Goal: Navigation & Orientation: Understand site structure

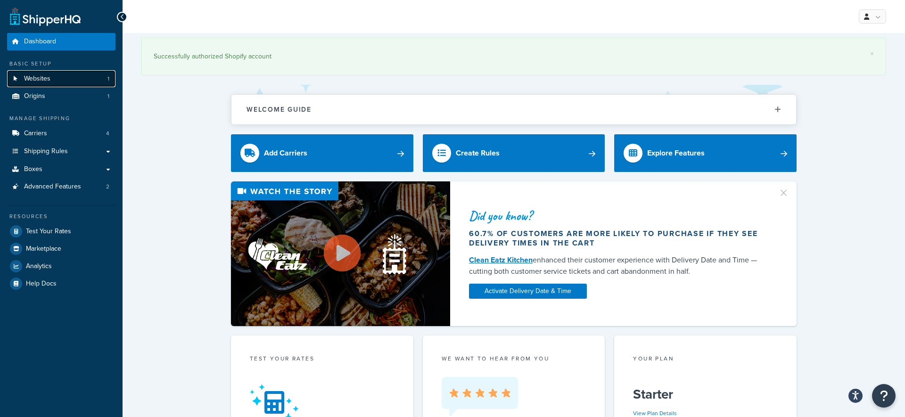
click at [50, 83] on link "Websites 1" at bounding box center [61, 78] width 108 height 17
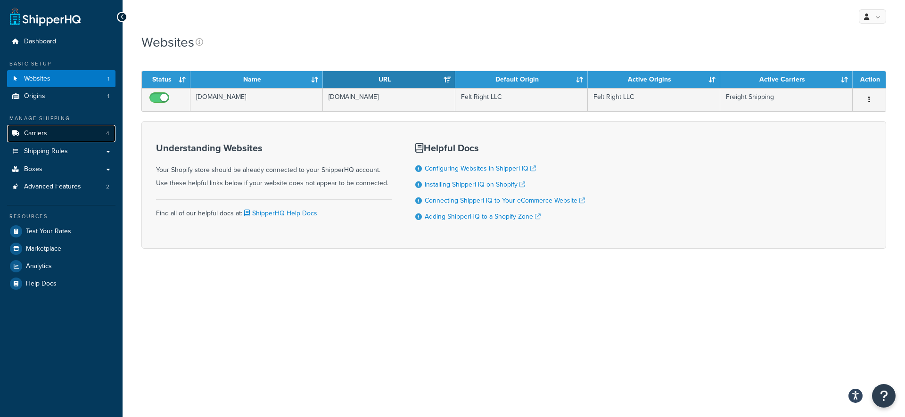
click at [50, 135] on link "Carriers 4" at bounding box center [61, 133] width 108 height 17
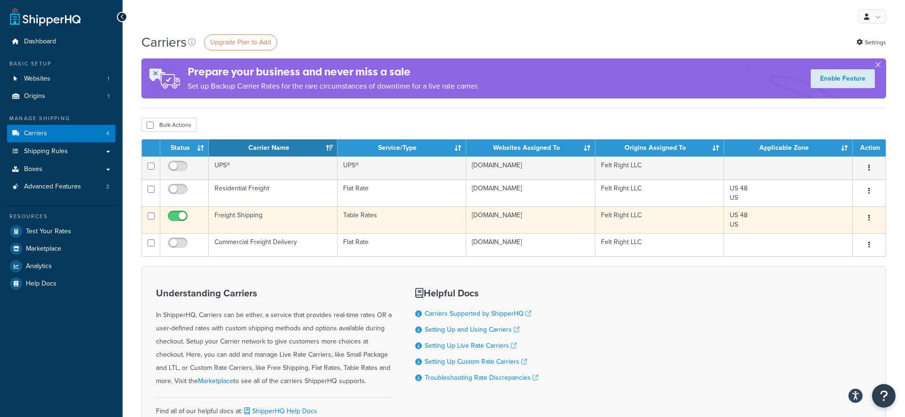
click at [868, 220] on icon "button" at bounding box center [869, 217] width 2 height 7
click at [851, 230] on link "Edit" at bounding box center [831, 237] width 74 height 19
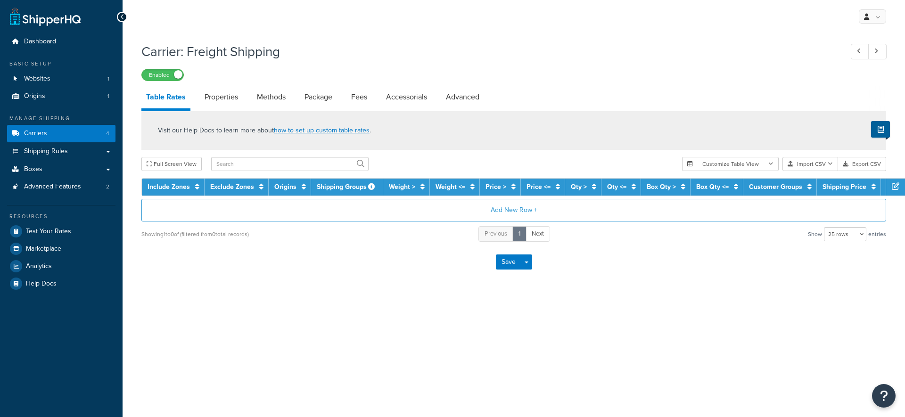
select select "25"
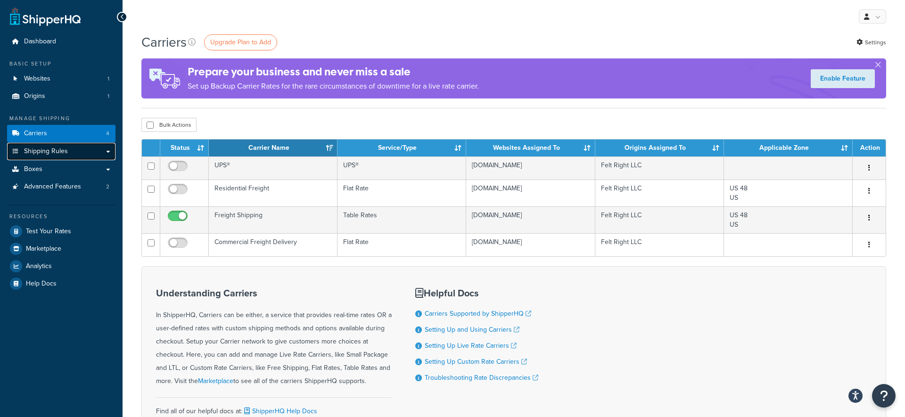
click at [65, 148] on span "Shipping Rules" at bounding box center [46, 151] width 44 height 8
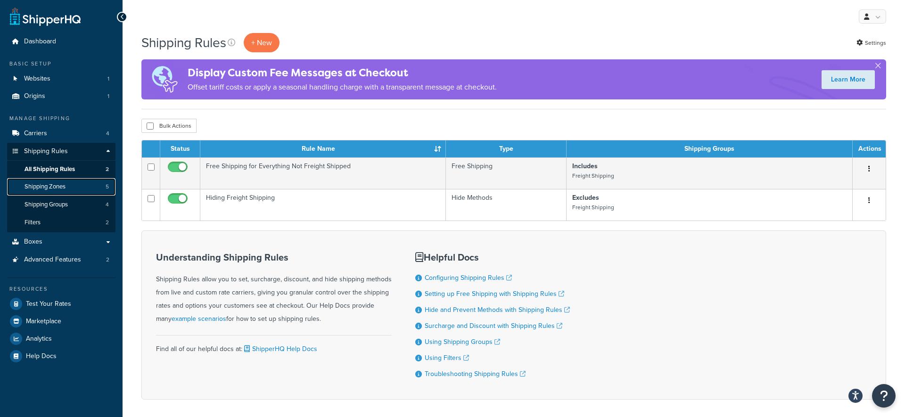
click at [42, 187] on span "Shipping Zones" at bounding box center [45, 187] width 41 height 8
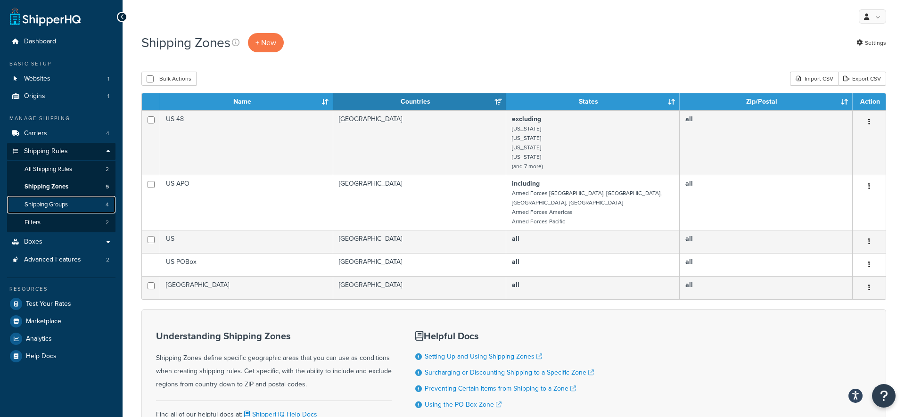
click at [66, 207] on span "Shipping Groups" at bounding box center [46, 205] width 43 height 8
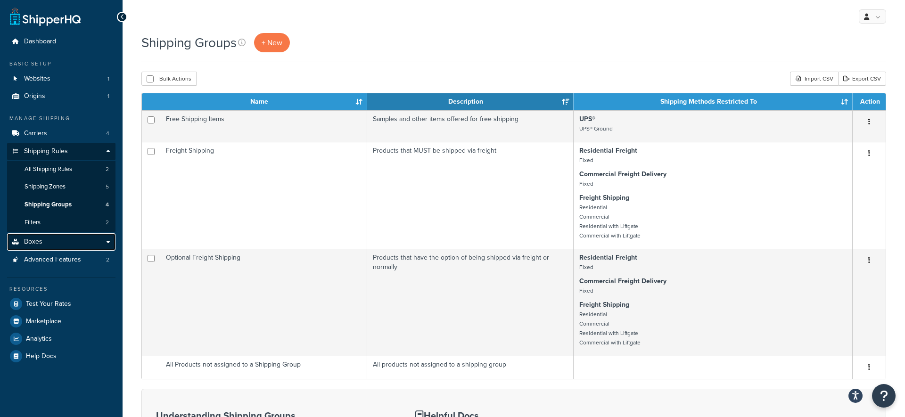
click at [53, 241] on link "Boxes" at bounding box center [61, 241] width 108 height 17
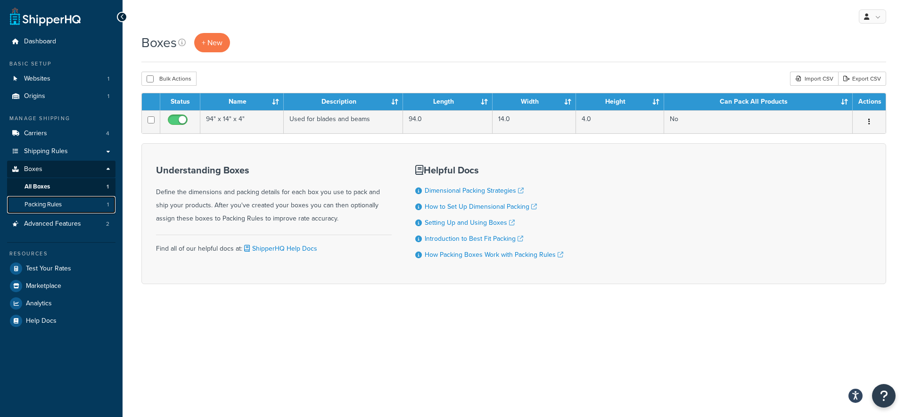
click at [74, 207] on link "Packing Rules 1" at bounding box center [61, 204] width 108 height 17
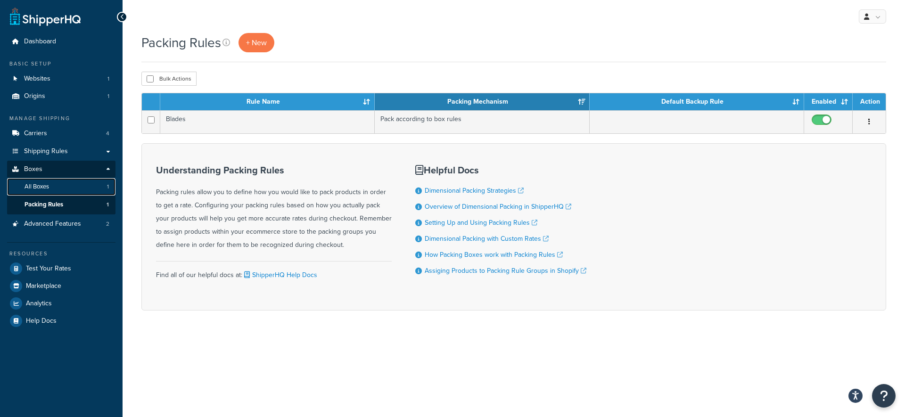
click at [58, 190] on link "All Boxes 1" at bounding box center [61, 186] width 108 height 17
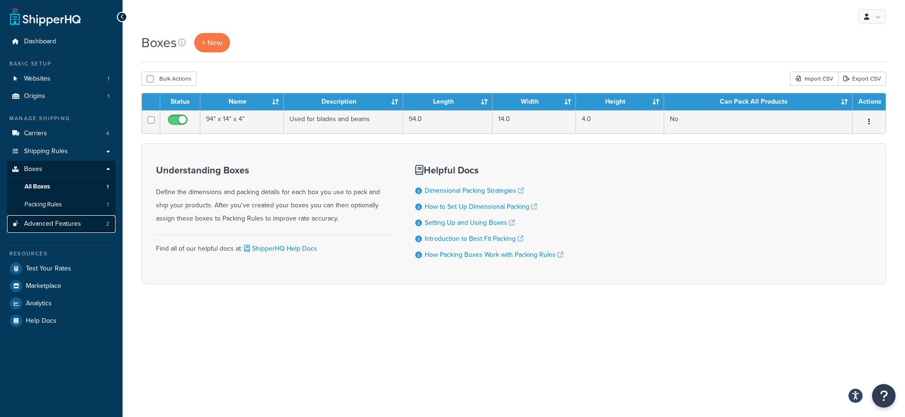
click at [53, 226] on span "Advanced Features" at bounding box center [52, 224] width 57 height 8
